Goal: Information Seeking & Learning: Learn about a topic

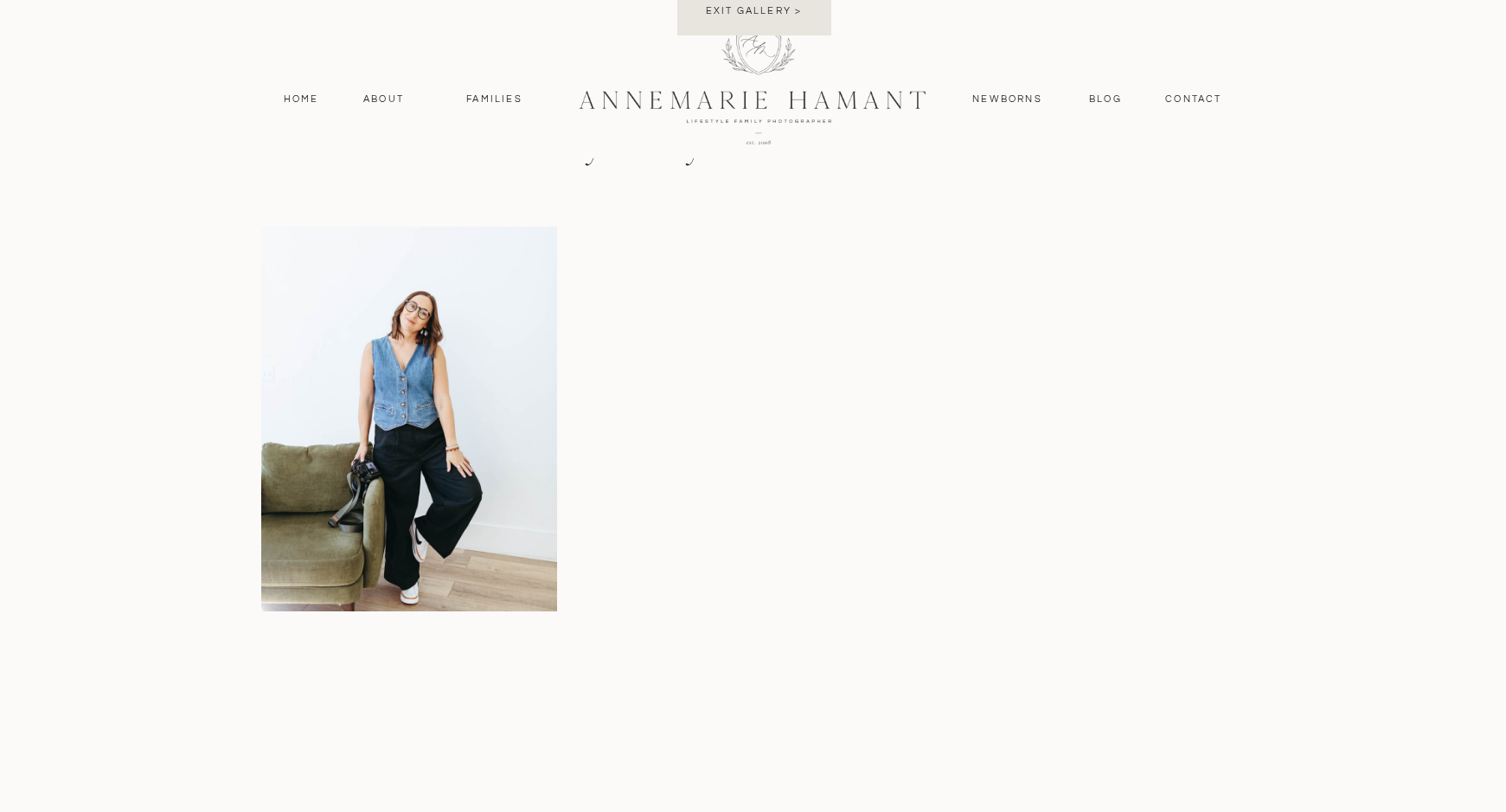
scroll to position [3676, 0]
drag, startPoint x: 677, startPoint y: 328, endPoint x: 1313, endPoint y: 585, distance: 686.0
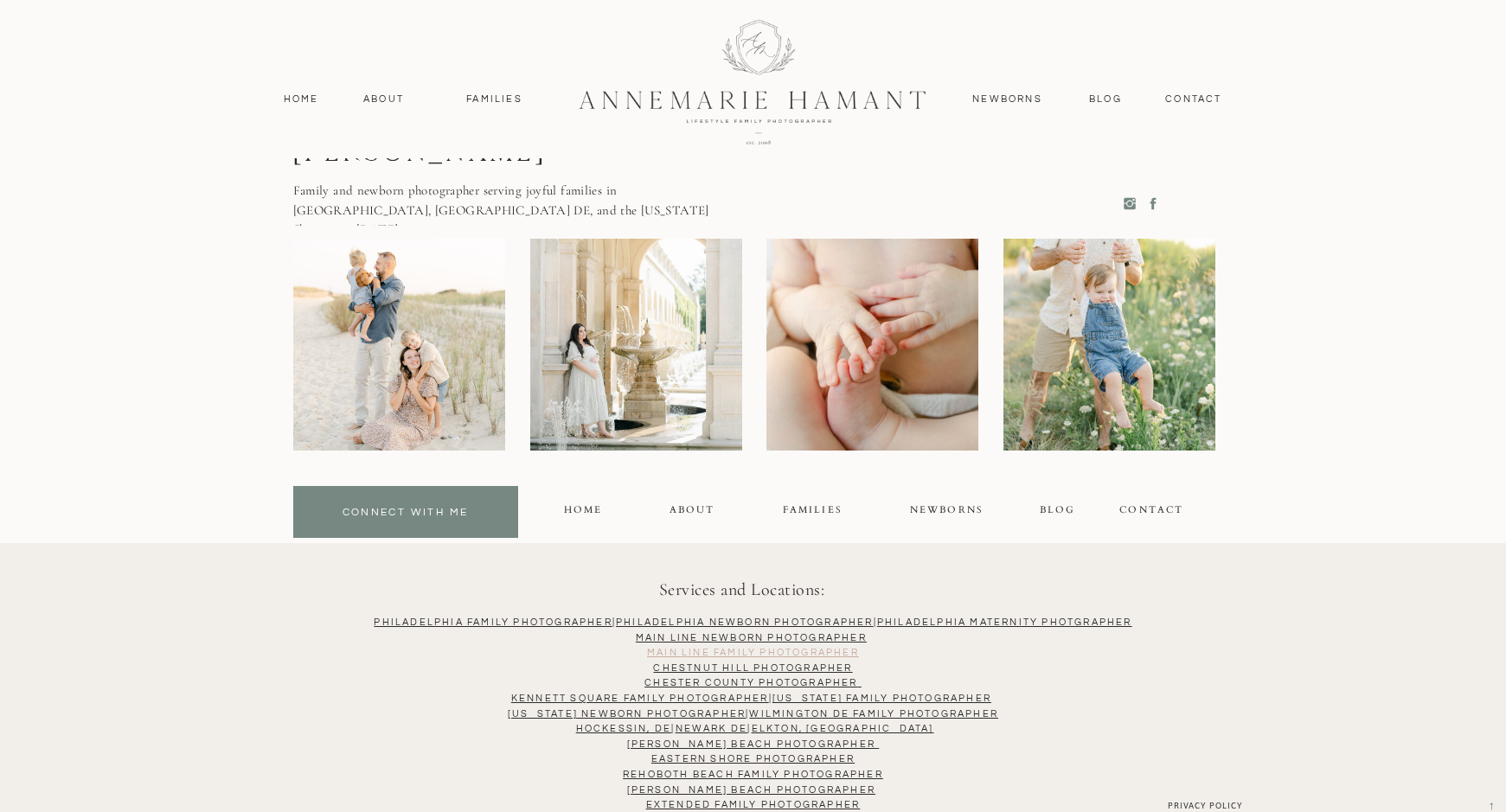
scroll to position [4538, 0]
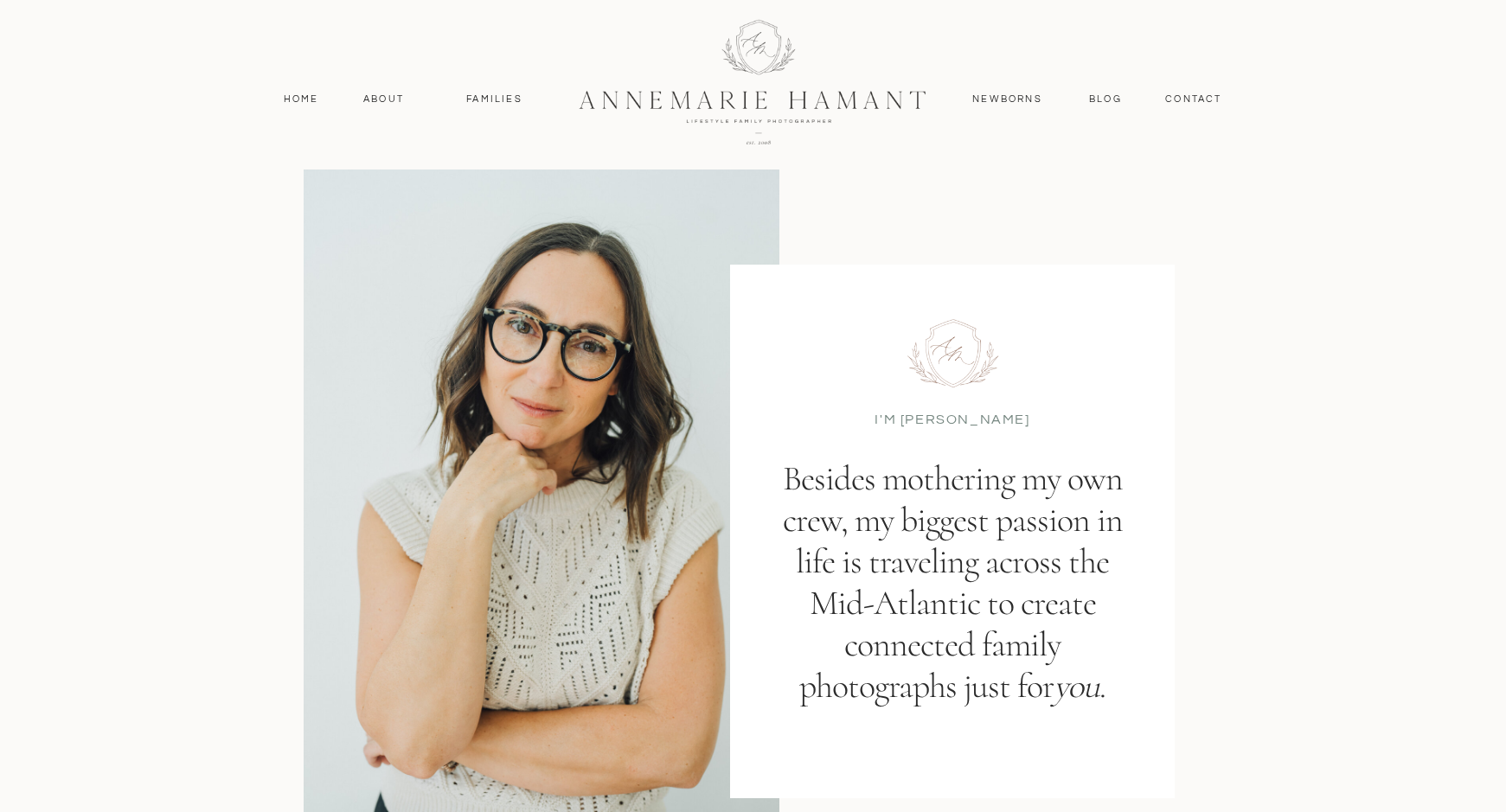
click at [1018, 431] on div "I'M AnneMarie Besides mothering my own crew, my biggest passion in life is trav…" at bounding box center [753, 488] width 1038 height 748
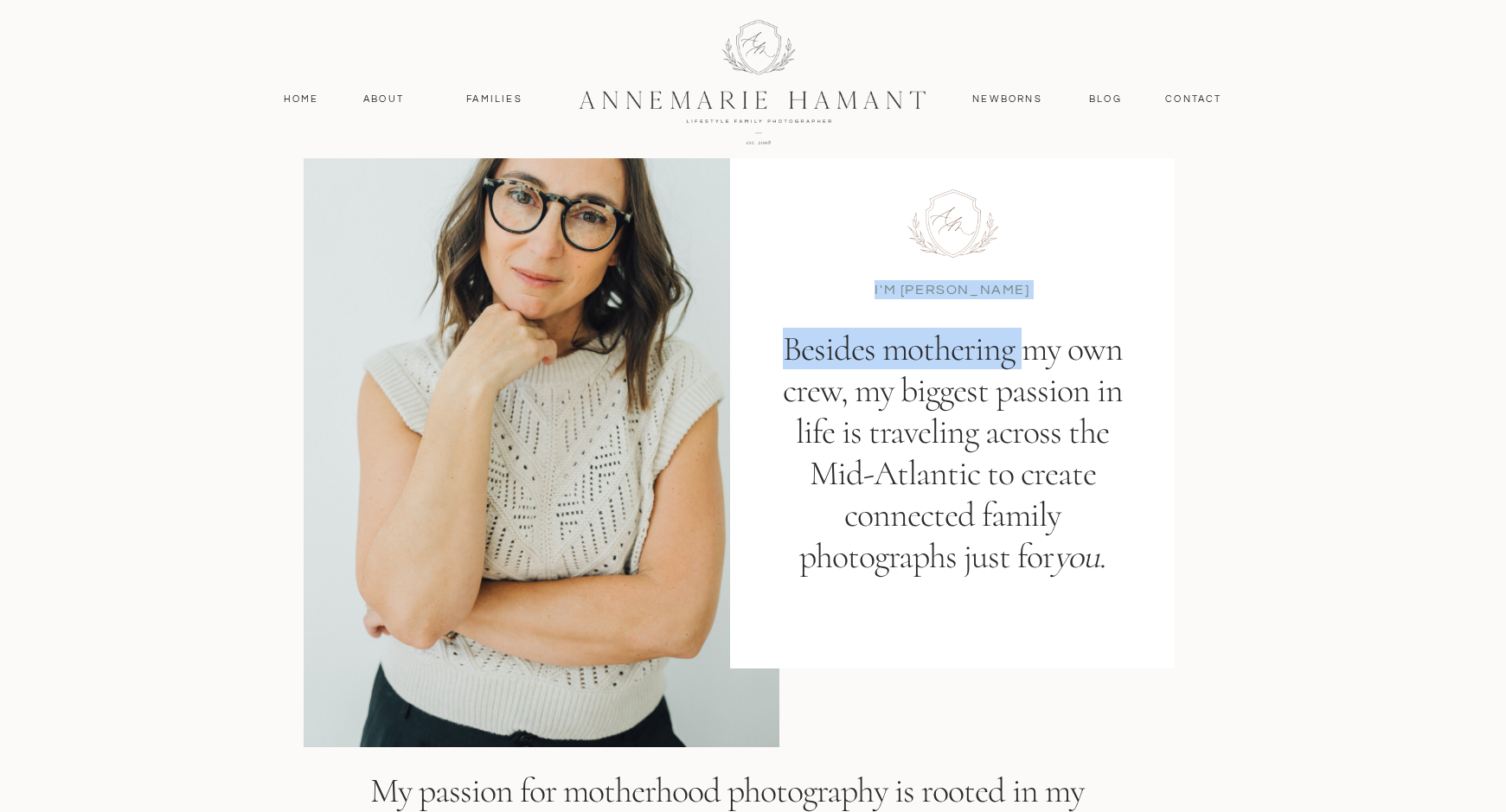
scroll to position [172, 0]
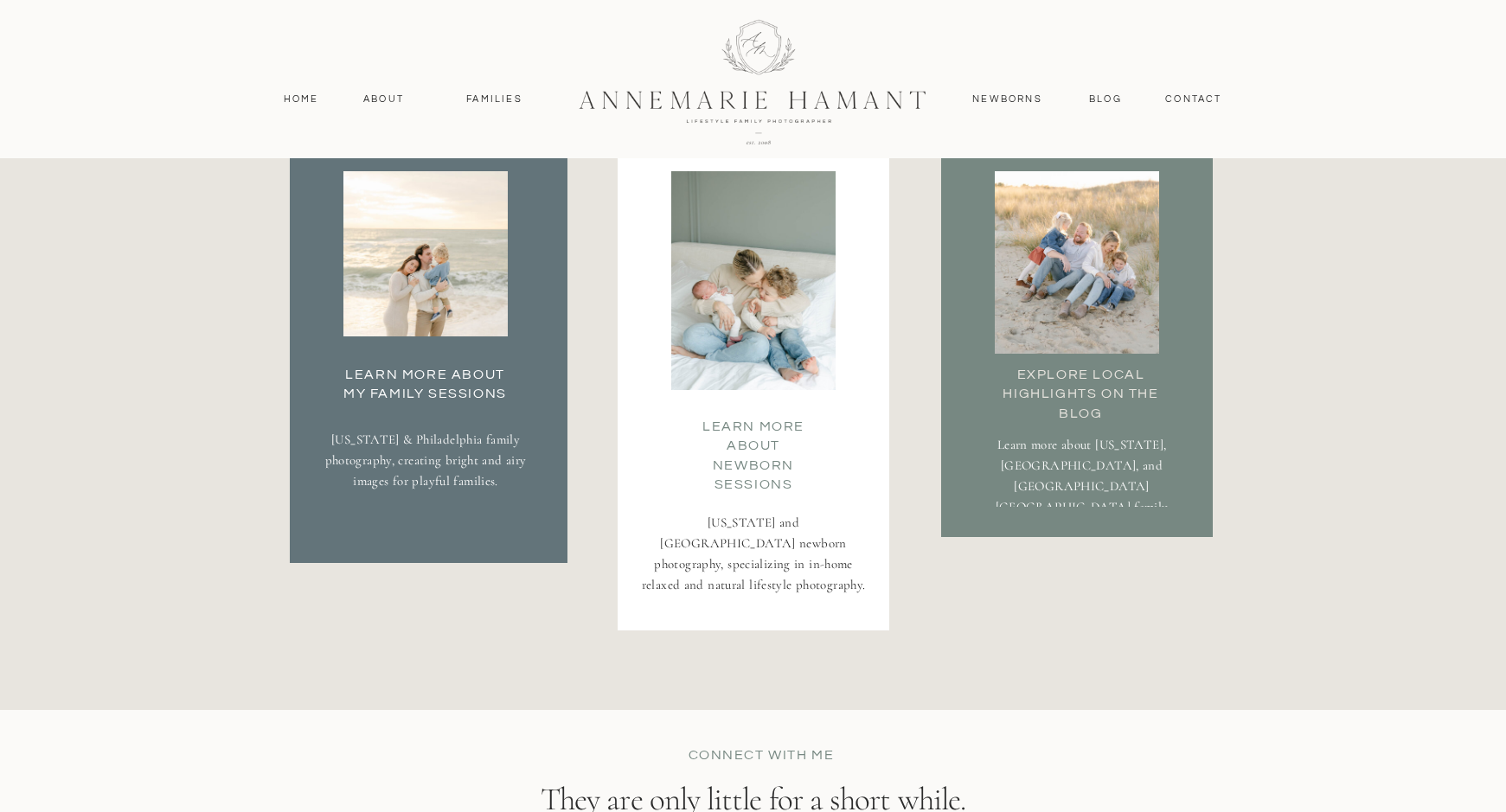
scroll to position [3159, 0]
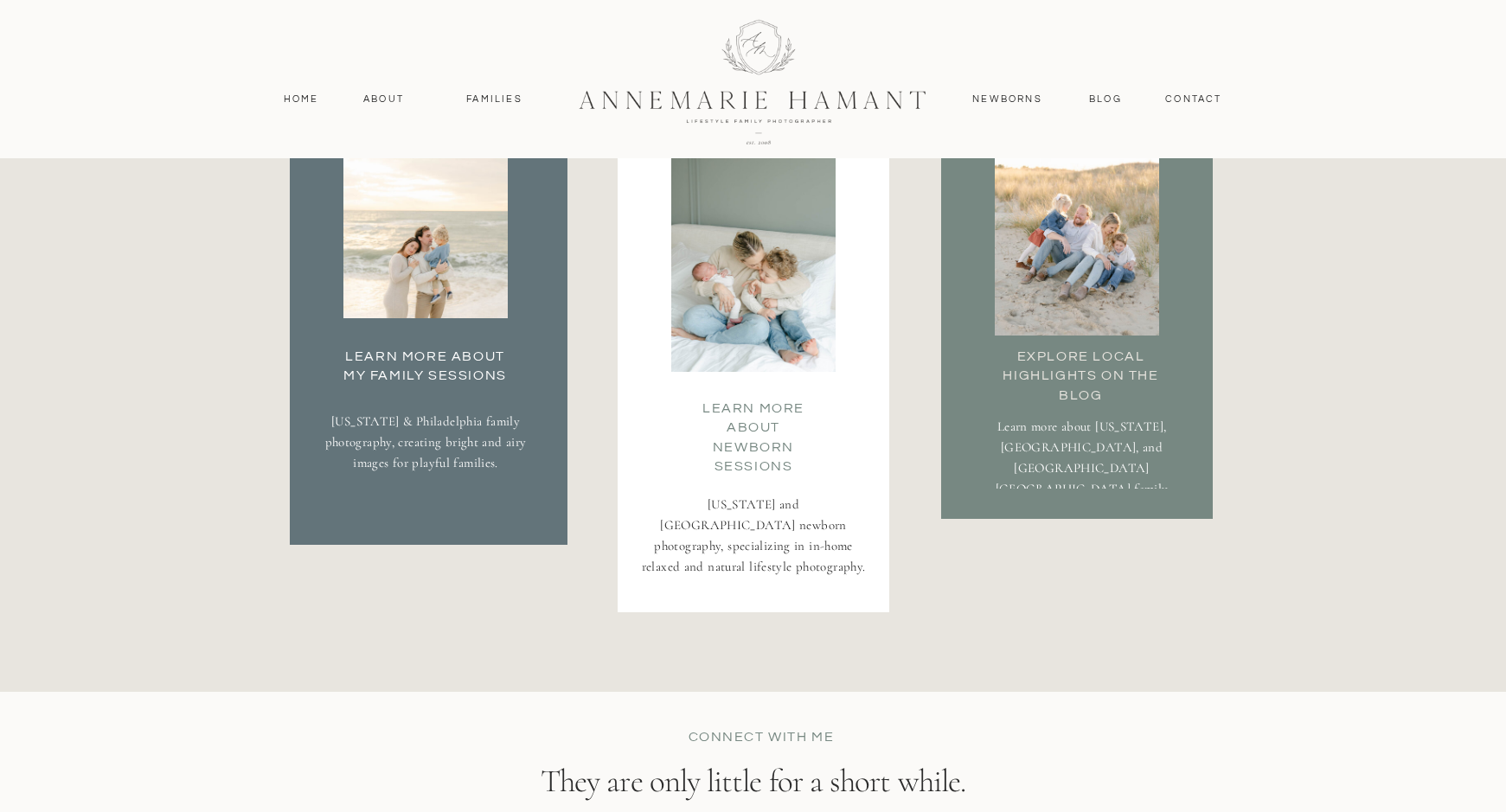
click at [491, 376] on h3 "Learn More about my family Sessions" at bounding box center [425, 363] width 181 height 35
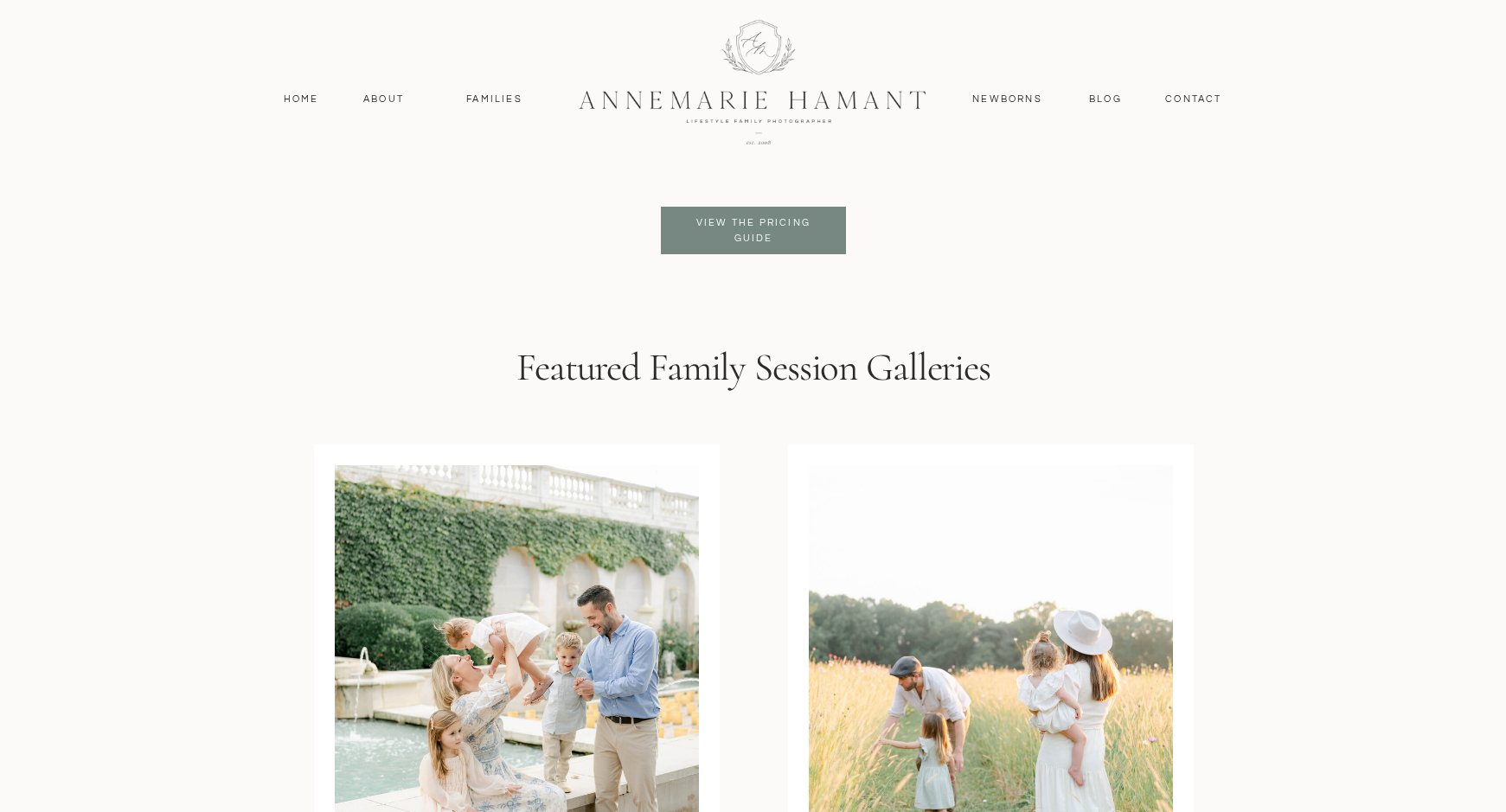
scroll to position [4222, 0]
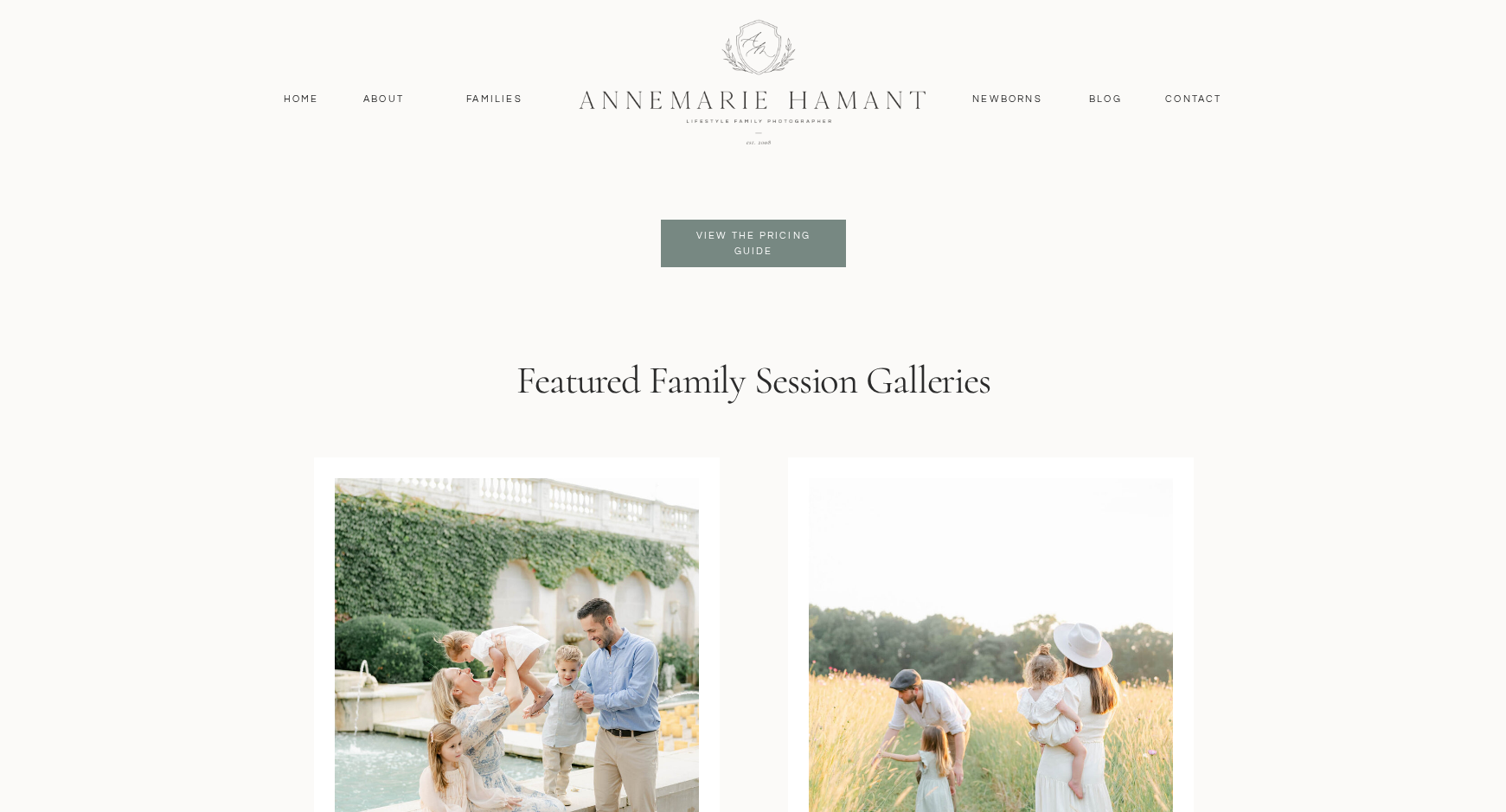
click at [734, 246] on p "View the pricing guide" at bounding box center [753, 243] width 141 height 31
